Goal: Communication & Community: Answer question/provide support

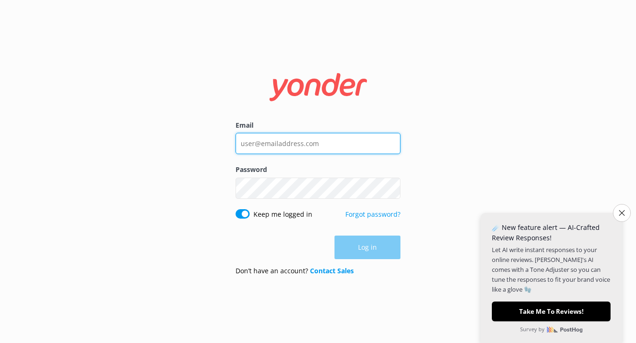
type input "[EMAIL_ADDRESS][DOMAIN_NAME]"
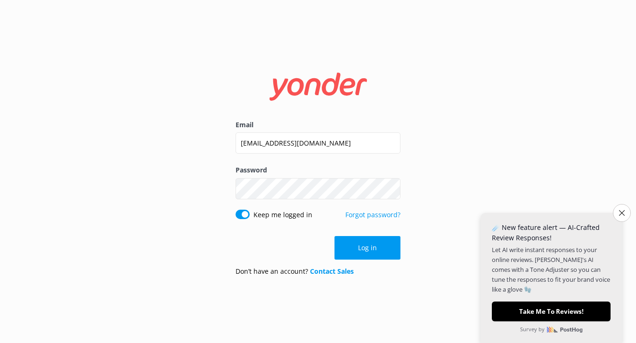
click at [356, 250] on div "Log in" at bounding box center [317, 248] width 165 height 24
click at [358, 250] on button "Log in" at bounding box center [367, 248] width 66 height 24
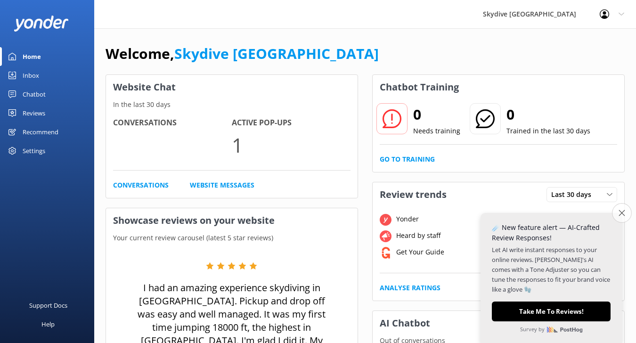
click at [622, 209] on button "Close survey" at bounding box center [622, 213] width 20 height 20
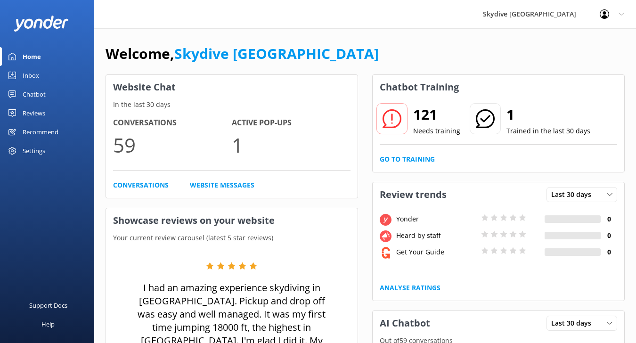
click at [45, 76] on link "Inbox" at bounding box center [47, 75] width 94 height 19
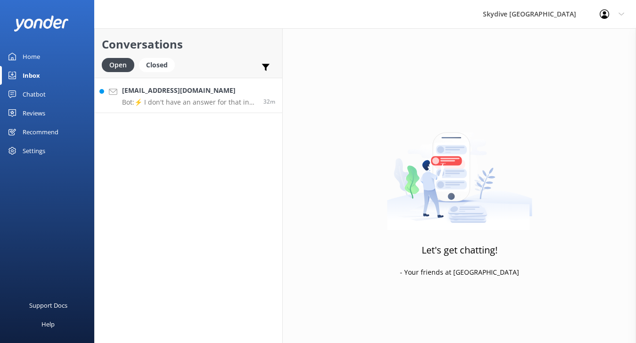
click at [155, 97] on div "[EMAIL_ADDRESS][DOMAIN_NAME] Bot: ⚡ I don't have an answer for that in my knowl…" at bounding box center [189, 95] width 134 height 20
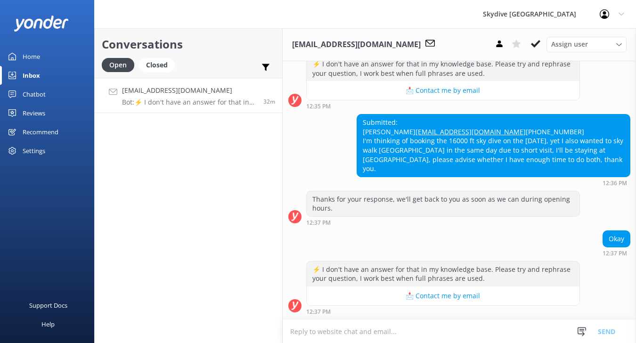
scroll to position [325, 0]
drag, startPoint x: 434, startPoint y: 132, endPoint x: 359, endPoint y: 127, distance: 75.0
click at [359, 127] on div "Submitted: [PERSON_NAME] [EMAIL_ADDRESS][DOMAIN_NAME] [PHONE_NUMBER] I'm thinki…" at bounding box center [493, 145] width 273 height 62
copy link "[EMAIL_ADDRESS][DOMAIN_NAME]"
click at [342, 334] on textarea at bounding box center [459, 331] width 353 height 23
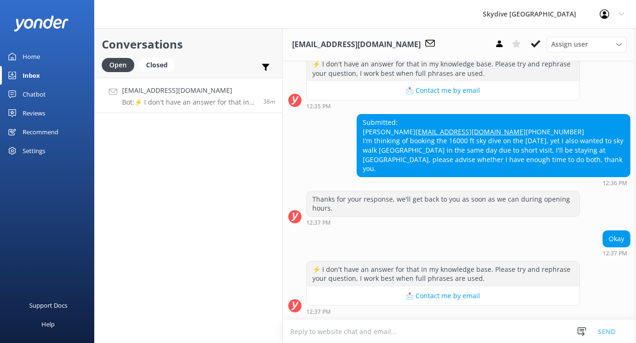
paste textarea "Great to hear your keen to come skydive with us during your short time here in …"
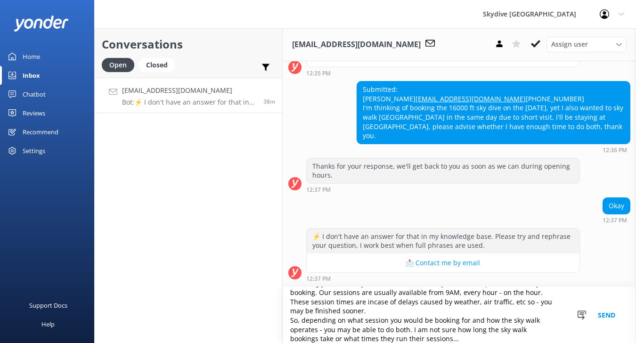
scroll to position [78, 0]
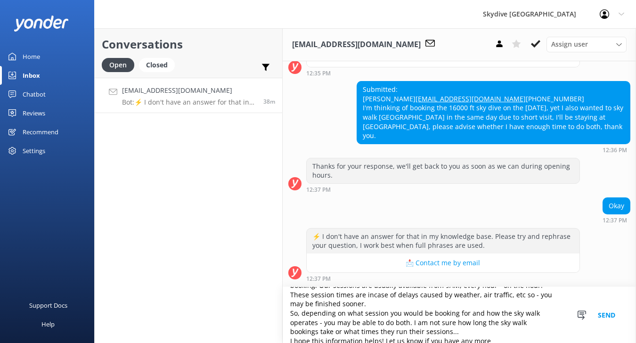
click at [524, 332] on textarea "Great to hear your keen to come skydive with us during your short time here in …" at bounding box center [459, 315] width 353 height 56
click at [555, 332] on textarea "Great to hear your keen to come skydive with us during your short time here in …" at bounding box center [459, 315] width 353 height 56
type textarea "Great to hear your keen to come skydive with us during your short time here in …"
click at [602, 312] on button "Send" at bounding box center [606, 315] width 35 height 56
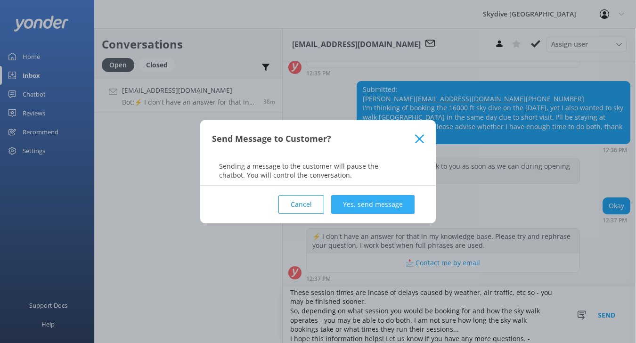
click at [343, 201] on button "Yes, send message" at bounding box center [372, 204] width 83 height 19
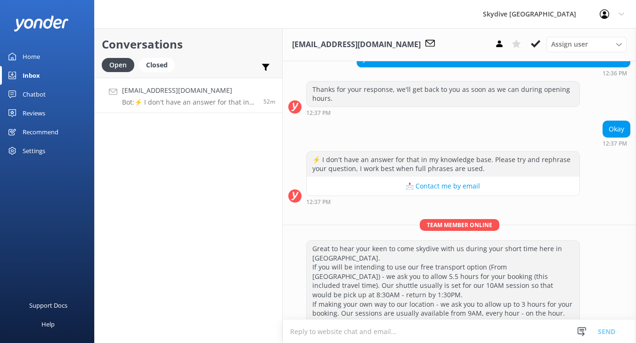
scroll to position [536, 0]
